Goal: Find specific page/section: Find specific page/section

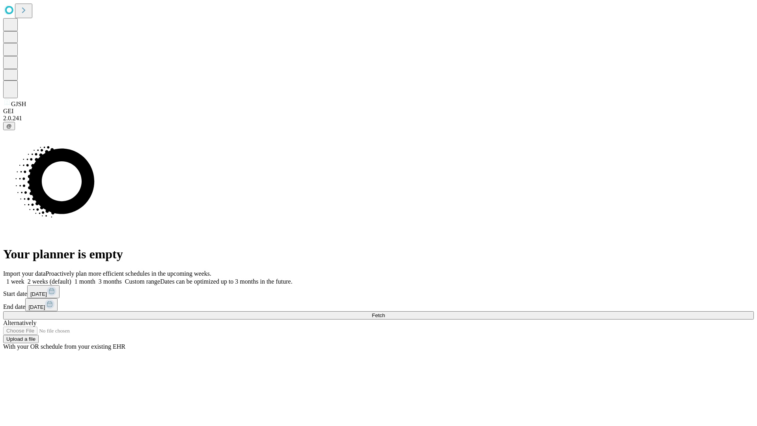
click at [385, 312] on span "Fetch" at bounding box center [378, 315] width 13 height 6
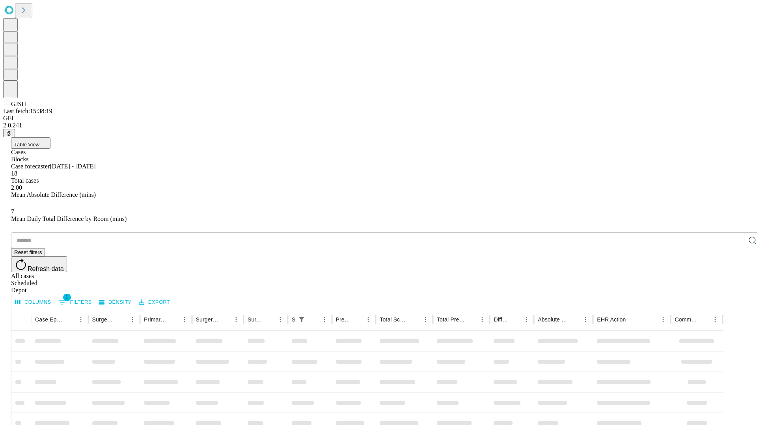
click at [736, 287] on div "Depot" at bounding box center [386, 290] width 750 height 7
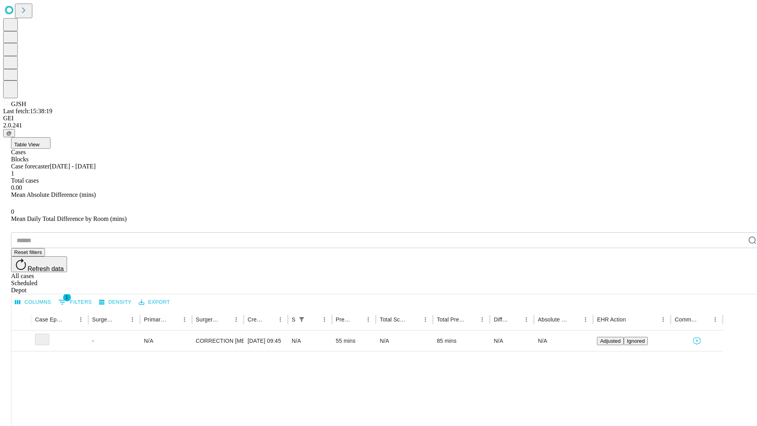
click at [672, 272] on div "All cases" at bounding box center [386, 275] width 750 height 7
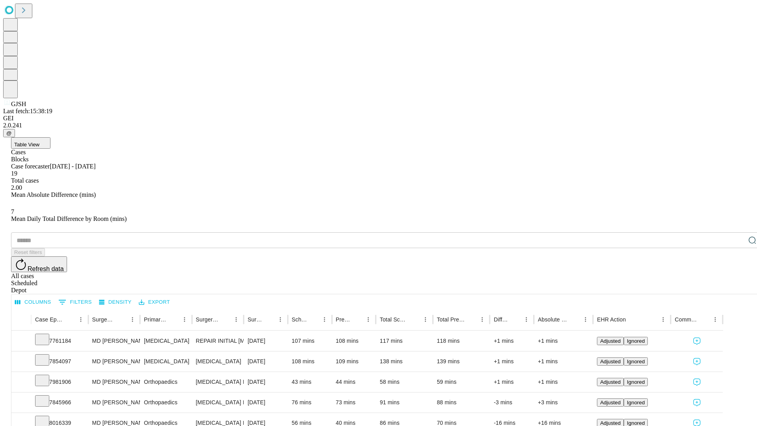
type input "*******"
